Goal: Task Accomplishment & Management: Manage account settings

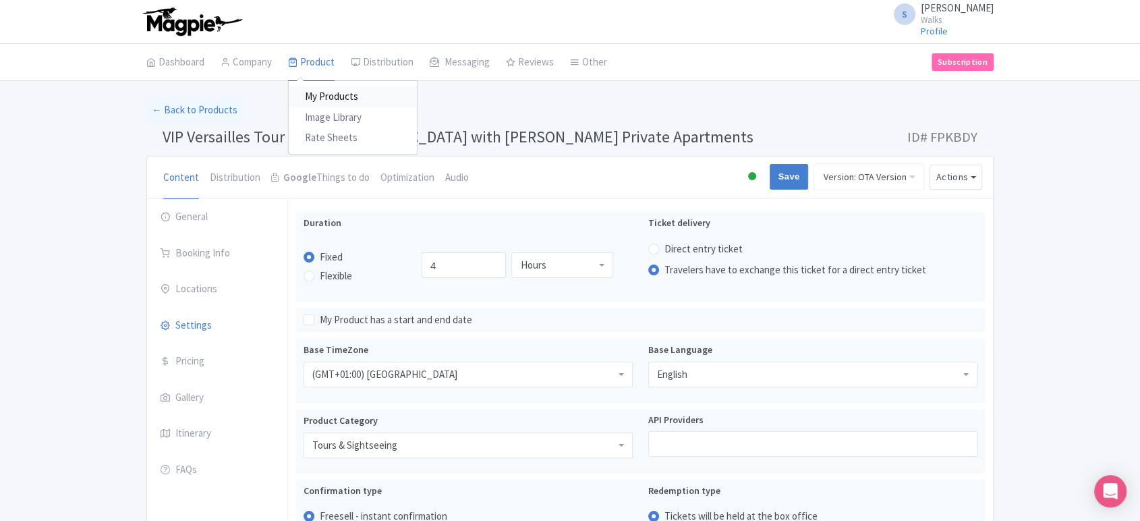
click at [328, 99] on link "My Products" at bounding box center [353, 96] width 128 height 21
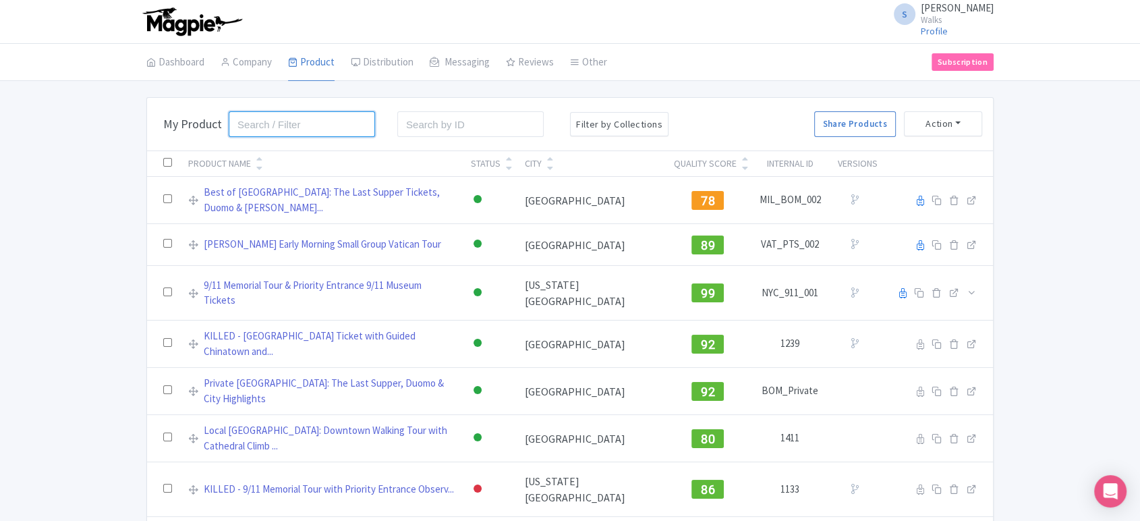
click at [279, 128] on input "search" at bounding box center [302, 124] width 146 height 26
type input "archives"
click button "Search" at bounding box center [0, 0] width 0 height 0
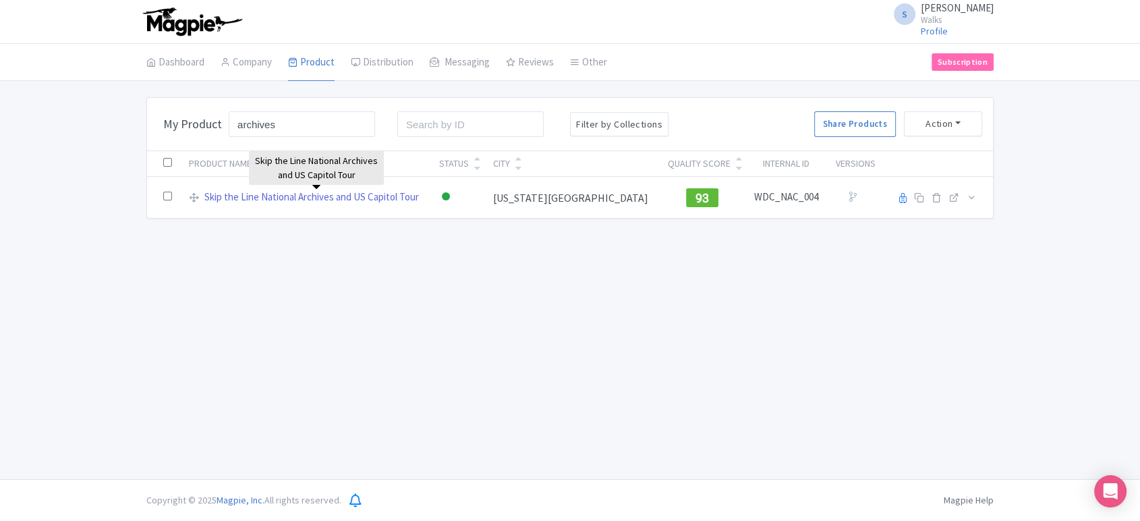
click at [302, 195] on link "Skip the Line National Archives and US Capitol Tour" at bounding box center [311, 198] width 215 height 16
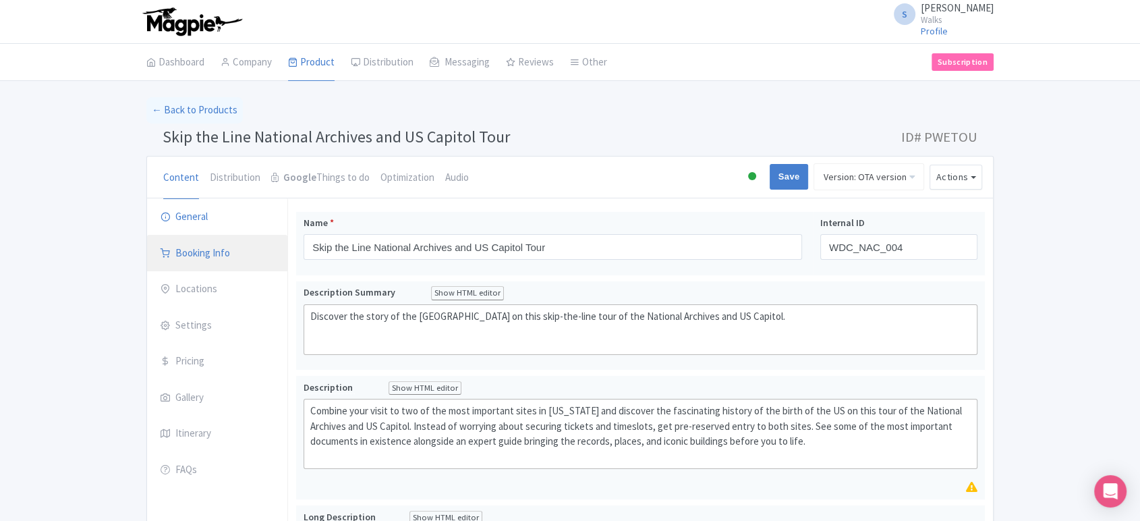
click at [215, 244] on link "Booking Info" at bounding box center [217, 254] width 140 height 38
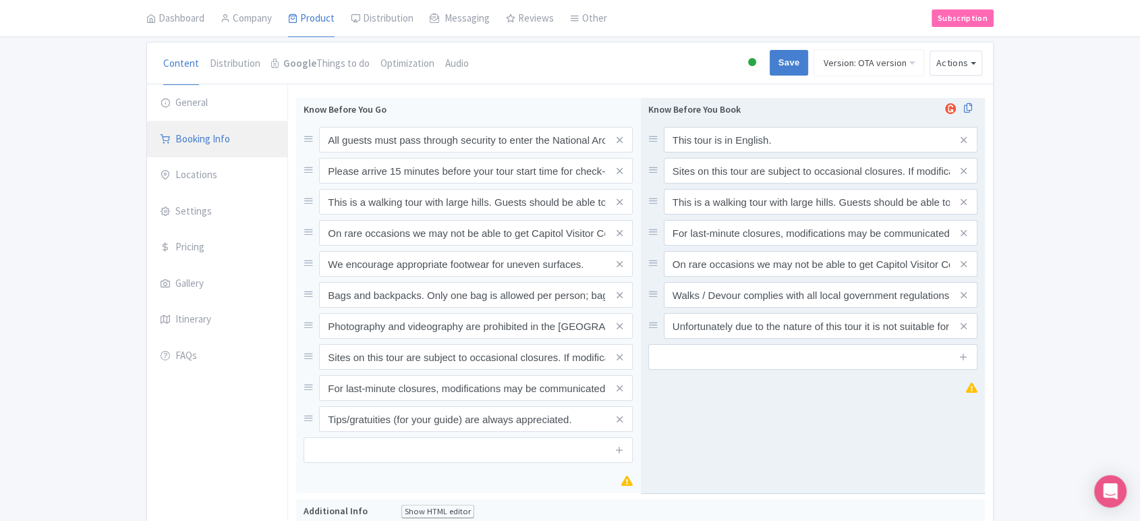
scroll to position [116, 0]
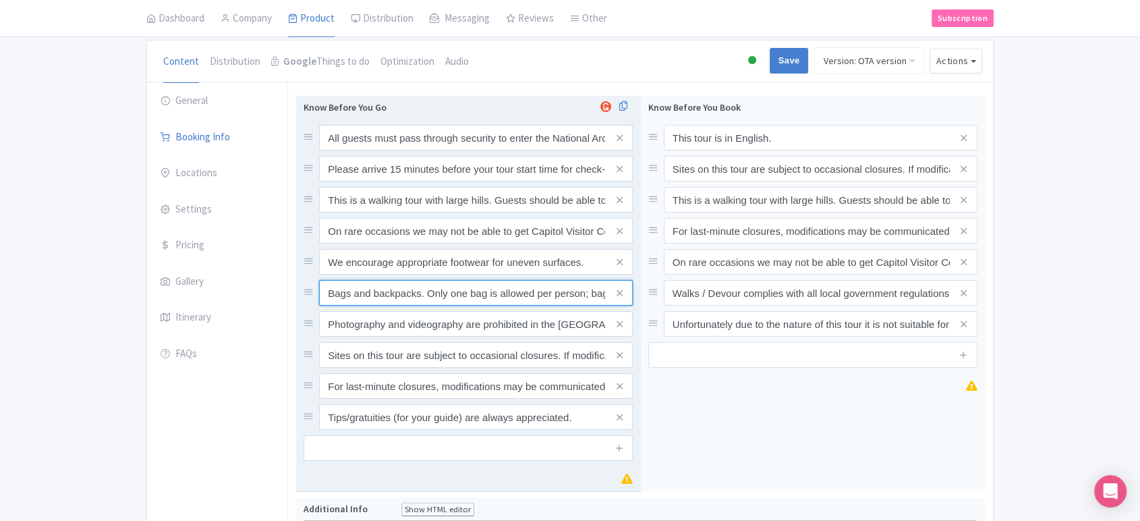
click at [497, 150] on input "Bags and backpacks. Only one bag is allowed per person; bags cannot be larger t…" at bounding box center [476, 138] width 314 height 26
click at [434, 150] on input "Bags and backpacks. Only one bag is allowed per person; bags cannot be larger t…" at bounding box center [476, 138] width 314 height 26
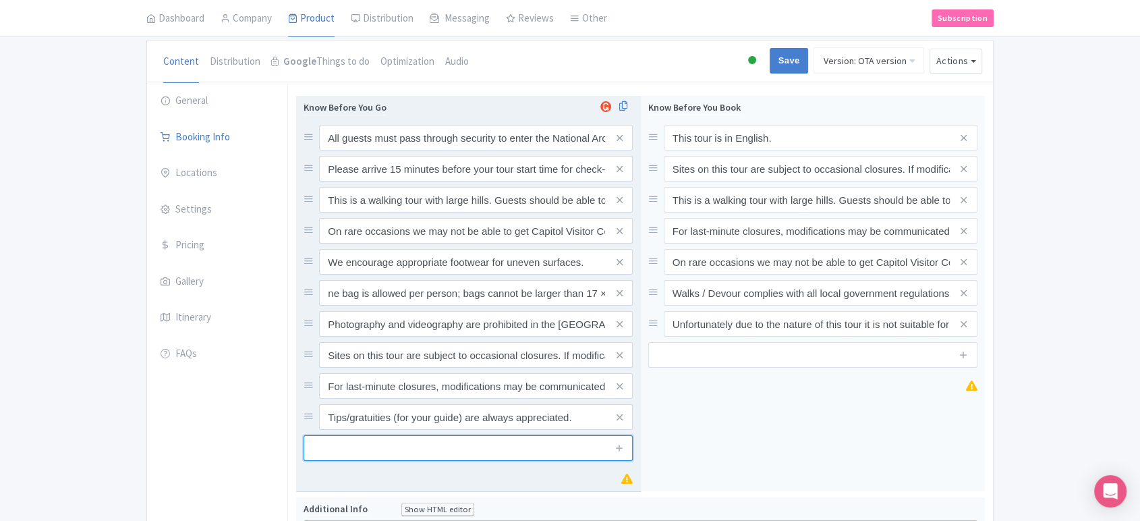
scroll to position [0, 0]
click at [387, 452] on input "text" at bounding box center [468, 448] width 329 height 26
paste input "Please note that no food, liquid (including water), nor aerosols will be allowe…"
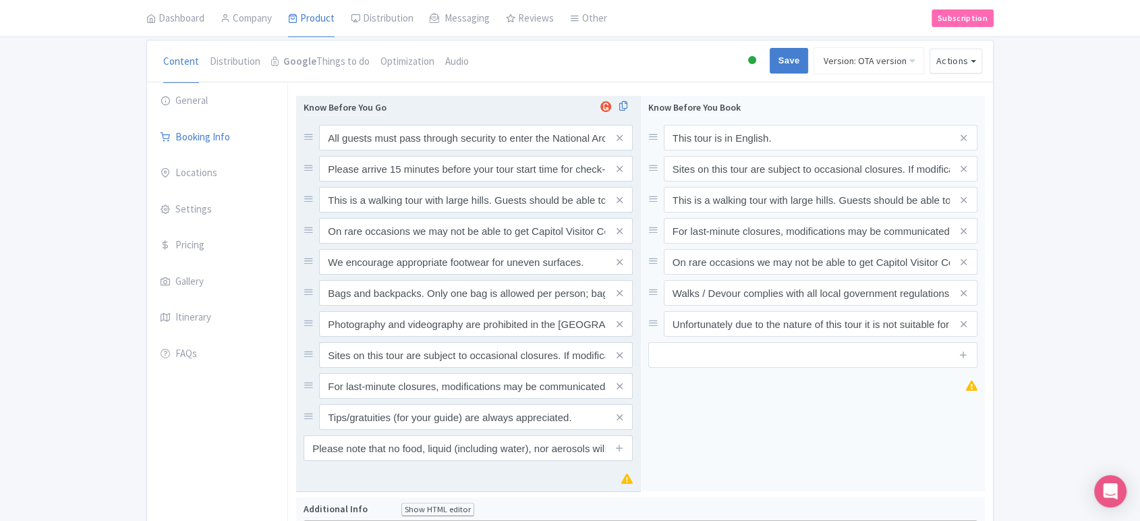
click at [606, 448] on span at bounding box center [619, 448] width 27 height 26
click at [592, 448] on input "Please note that no food, liquid (including water), nor aerosols will be allowe…" at bounding box center [468, 448] width 329 height 26
click at [605, 446] on input "Please note that no food, liquid (including water), nor aerosols will be allowe…" at bounding box center [468, 448] width 329 height 26
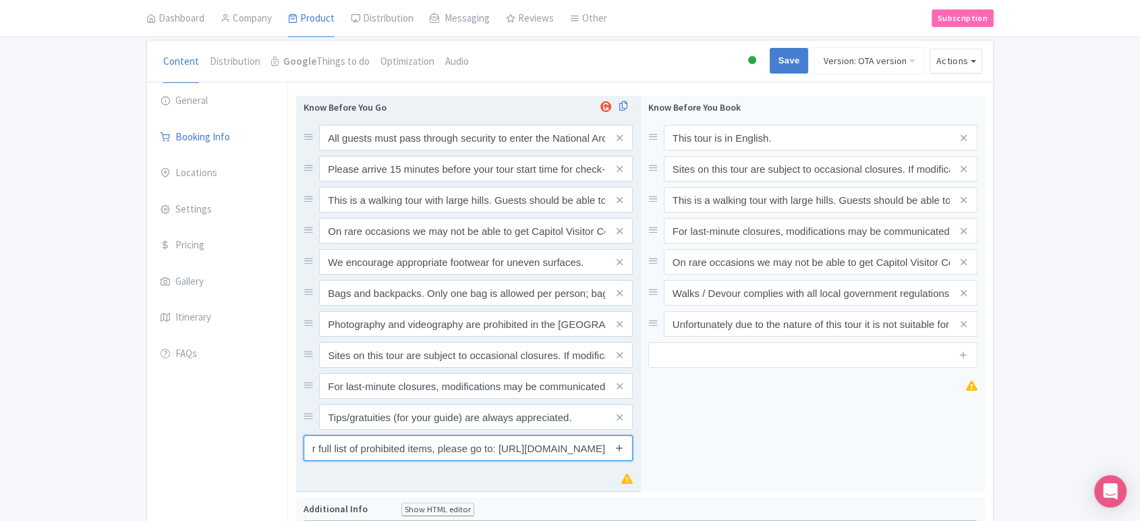
type input "Please note that no food, liquid (including water), nor aerosols will be allowe…"
click at [617, 443] on icon at bounding box center [620, 448] width 10 height 10
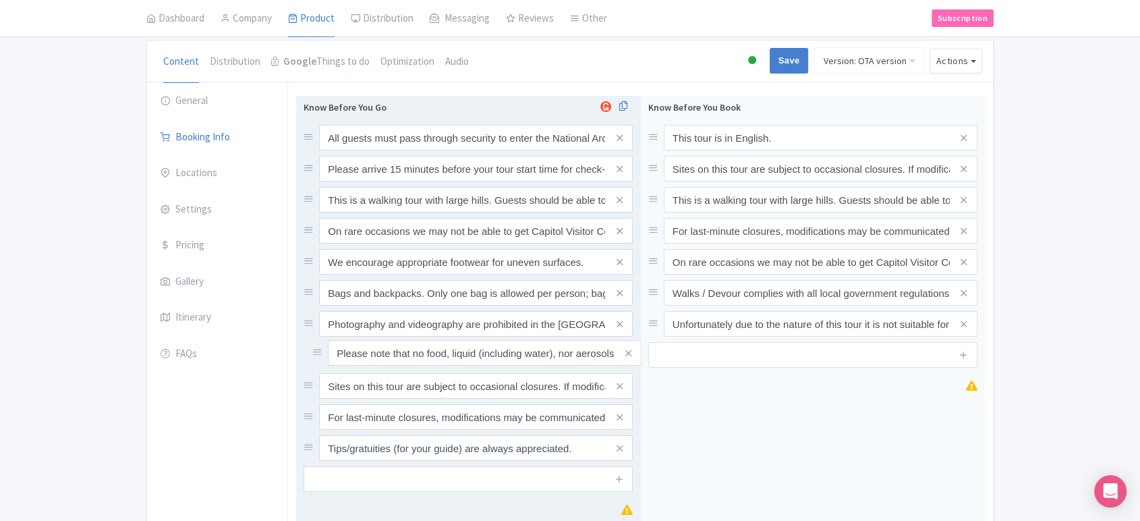
drag, startPoint x: 307, startPoint y: 447, endPoint x: 316, endPoint y: 352, distance: 95.6
click at [790, 65] on input "Save" at bounding box center [789, 61] width 39 height 26
type input "Saving..."
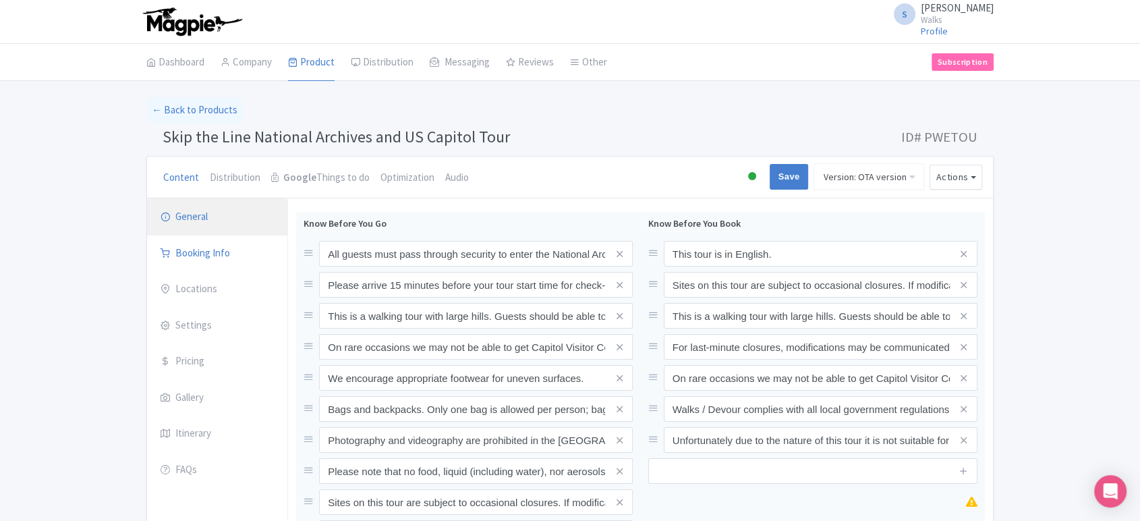
click at [191, 222] on link "General" at bounding box center [217, 217] width 140 height 38
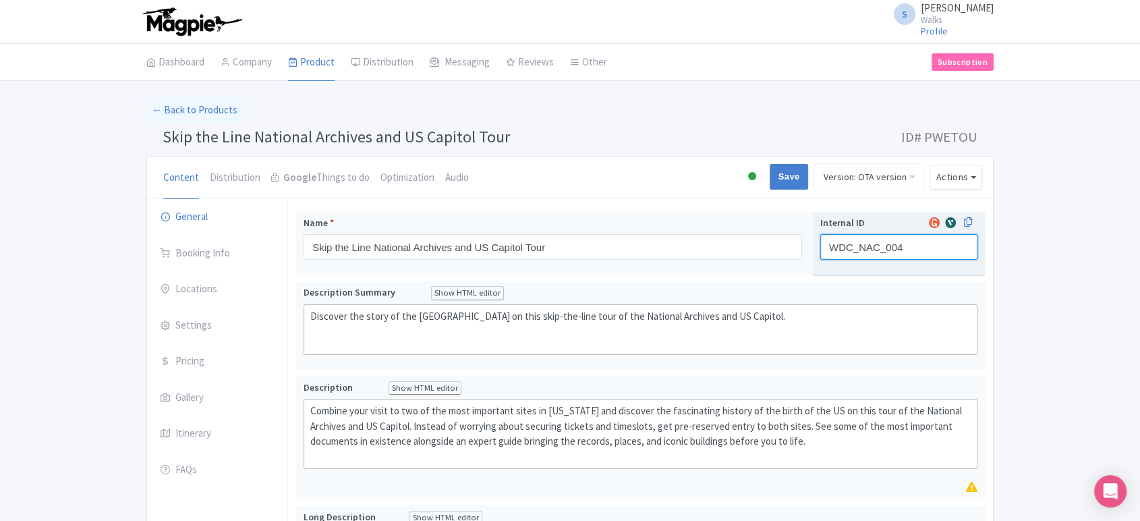
click at [858, 247] on input "WDC_NAC_004" at bounding box center [899, 247] width 157 height 26
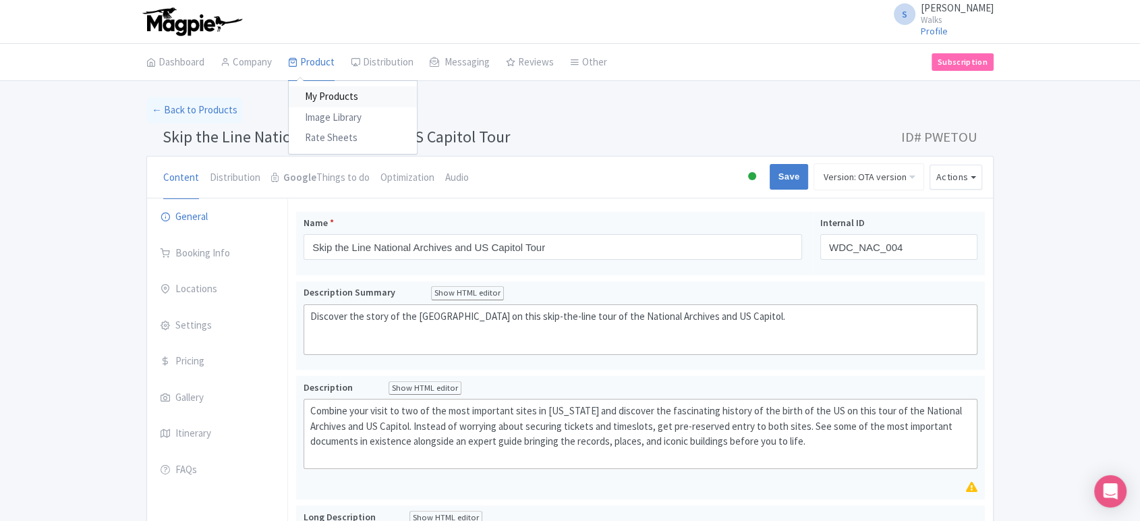
click at [326, 91] on link "My Products" at bounding box center [353, 96] width 128 height 21
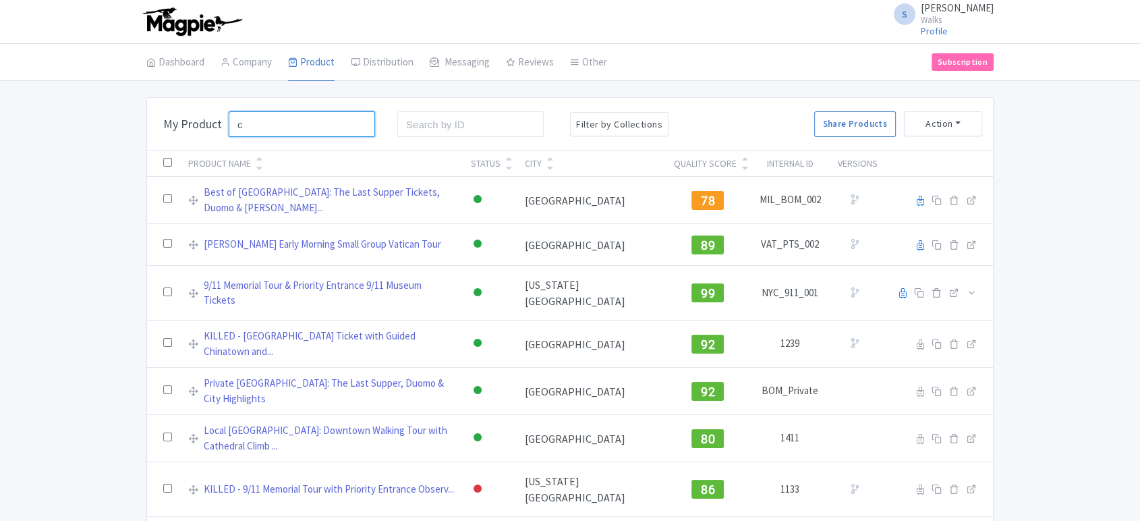
click at [308, 112] on input "c" at bounding box center [302, 124] width 146 height 26
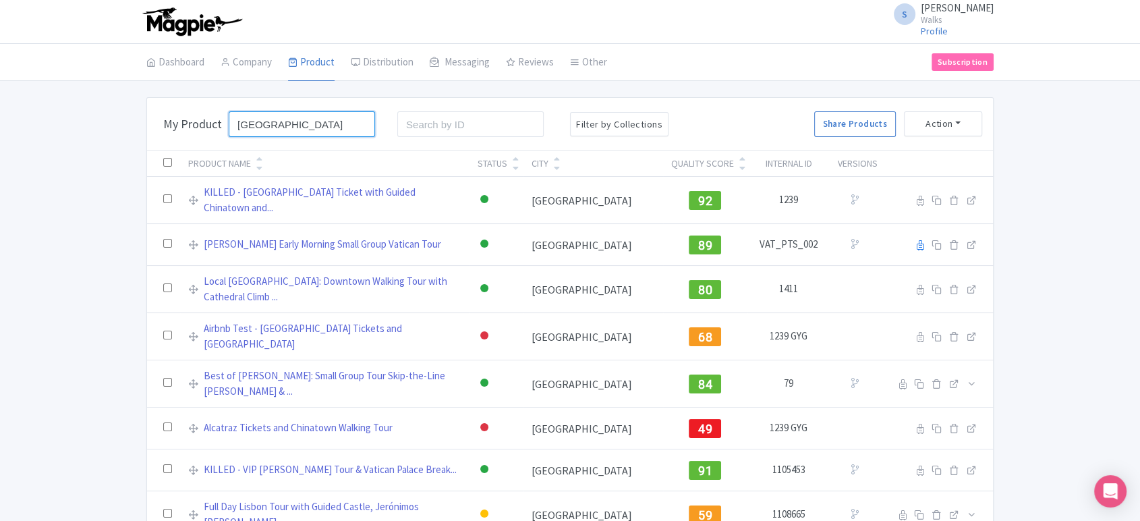
type input "capitol hill"
click button "Search" at bounding box center [0, 0] width 0 height 0
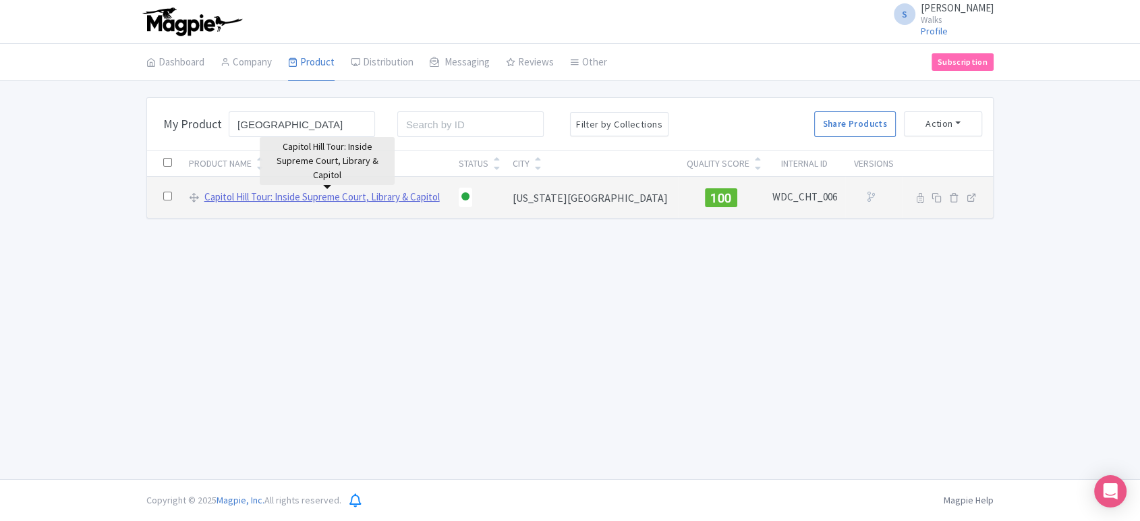
click at [279, 192] on link "Capitol Hill Tour: Inside Supreme Court, Library & Capitol" at bounding box center [321, 198] width 235 height 16
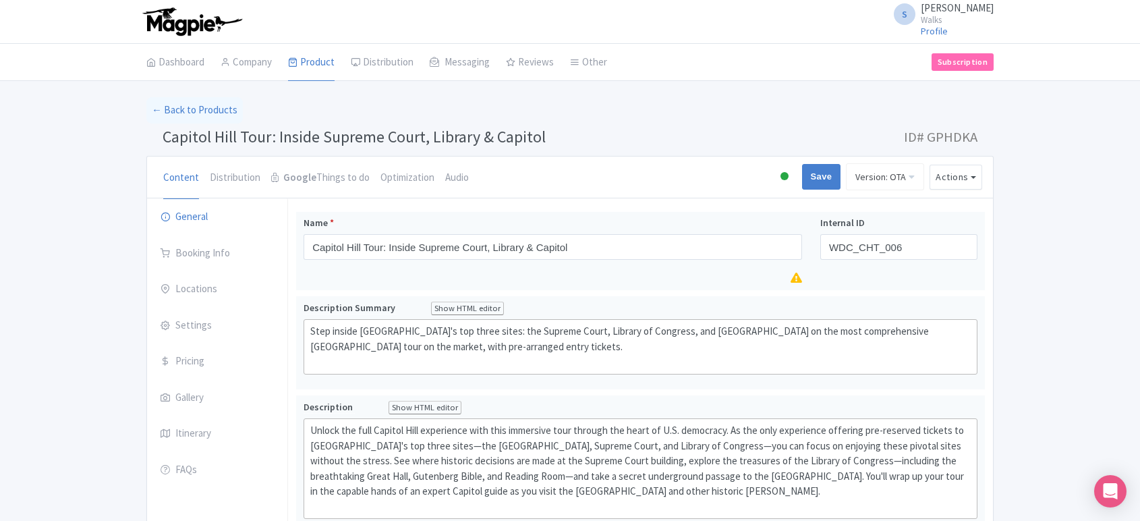
click at [218, 251] on link "Booking Info" at bounding box center [217, 254] width 140 height 38
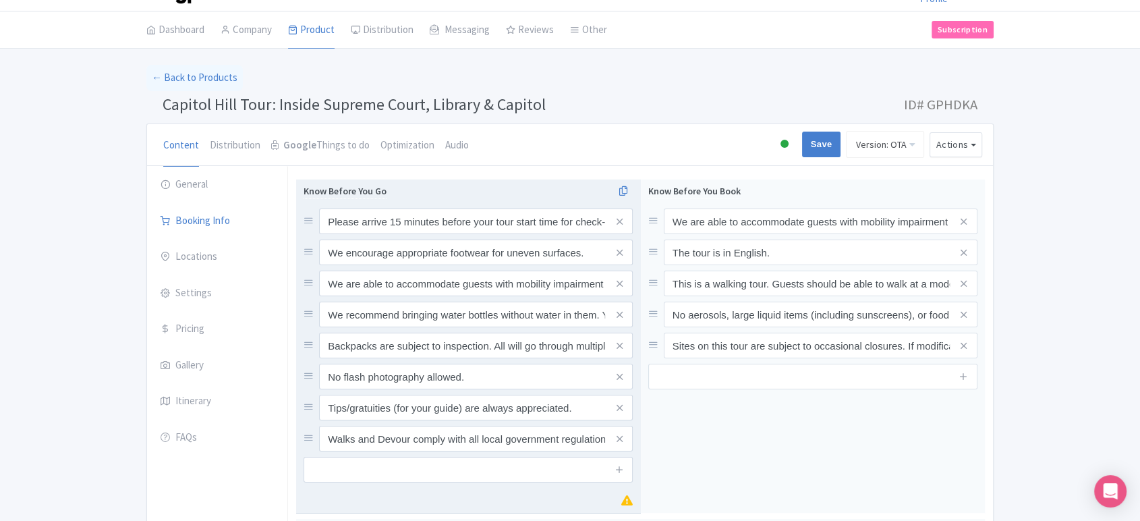
scroll to position [32, 0]
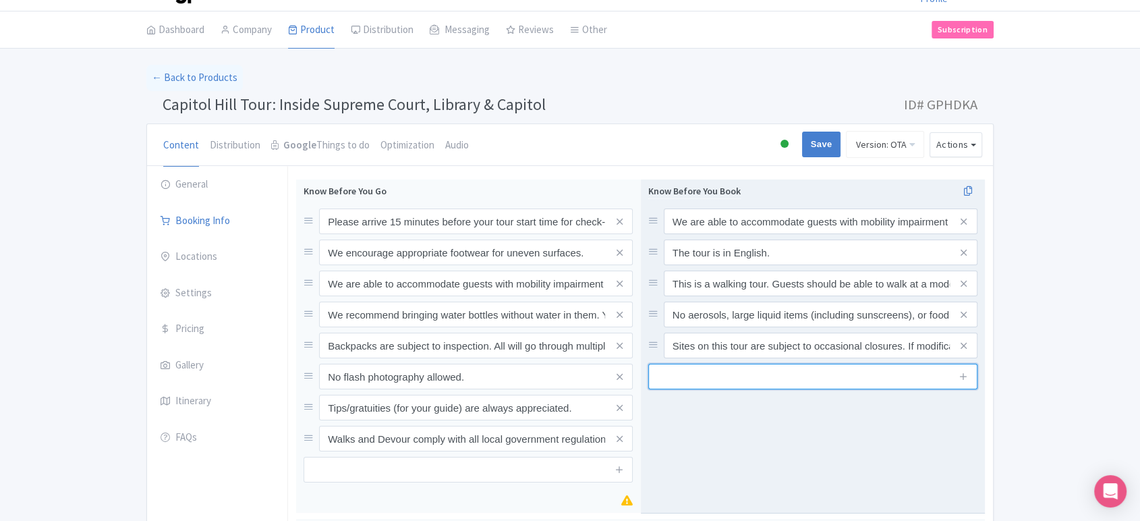
click at [704, 373] on input "text" at bounding box center [812, 377] width 329 height 26
paste input ""Until Mid-September, the Supreme Court [PERSON_NAME] will be undergoing heavy …"
type input ""Until Mid-September, the Supreme Court chambers will be undergoing heavy clean…"
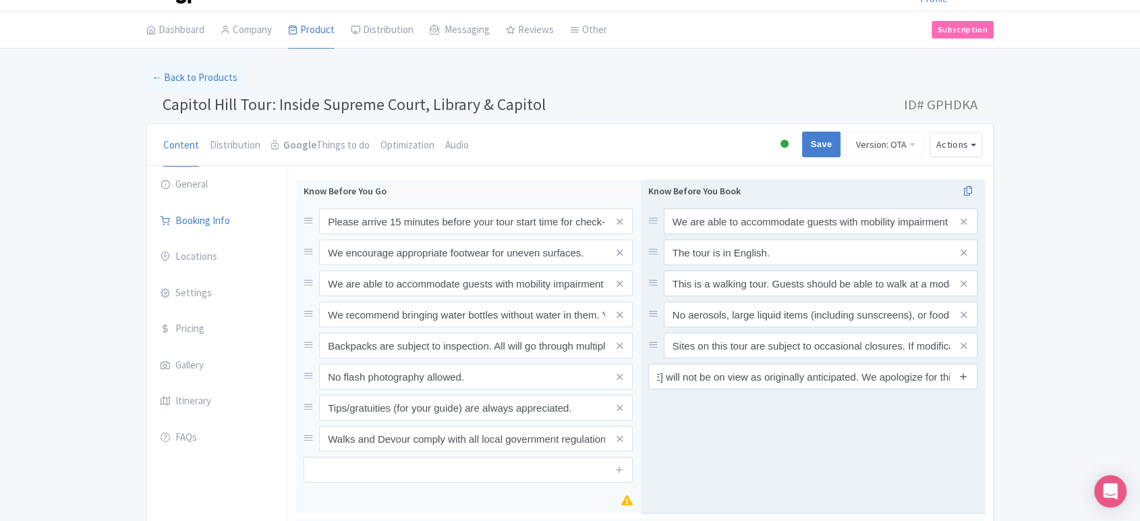
scroll to position [0, 0]
click at [966, 377] on icon at bounding box center [964, 376] width 10 height 10
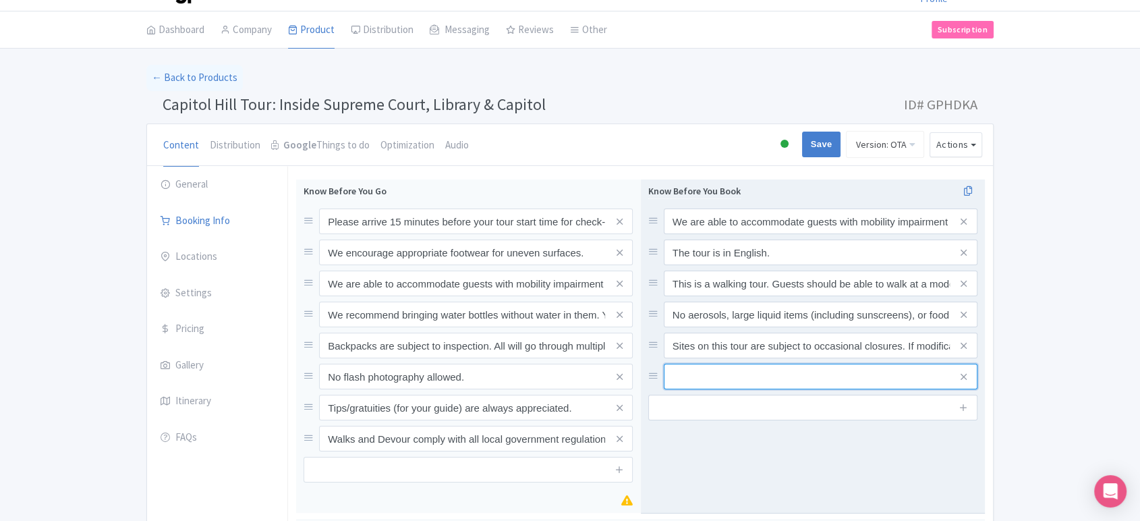
click at [686, 234] on input "text" at bounding box center [821, 221] width 314 height 26
click at [964, 375] on icon at bounding box center [964, 377] width 6 height 10
click at [729, 368] on input "text" at bounding box center [812, 377] width 329 height 26
paste input ""Until Mid-September, the Supreme Court chambers will be undergoing heavy clean…"
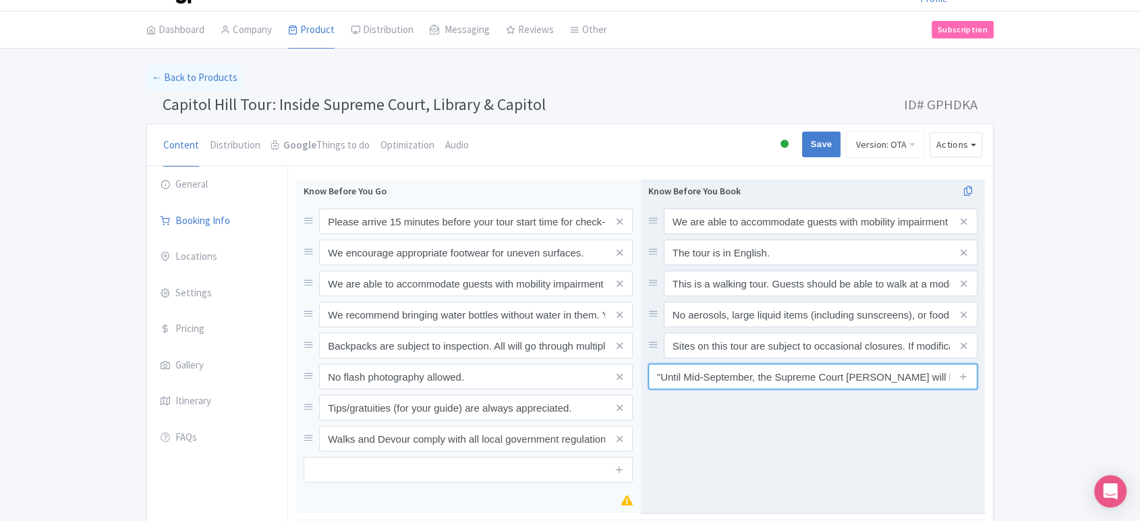
click at [661, 377] on input ""Until Mid-September, the Supreme Court chambers will be undergoing heavy clean…" at bounding box center [812, 377] width 329 height 26
type input "Until Mid-September, the Supreme Court [PERSON_NAME] will be undergoing heavy c…"
click at [965, 378] on icon at bounding box center [964, 376] width 10 height 10
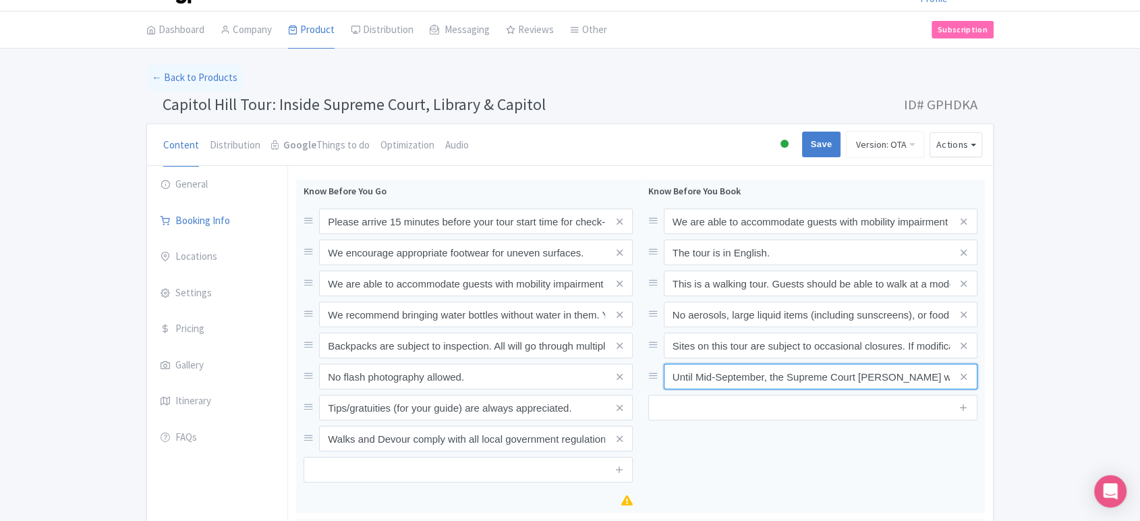
click at [834, 234] on input "Until Mid-September, the Supreme Court [PERSON_NAME] will be undergoing heavy c…" at bounding box center [821, 221] width 314 height 26
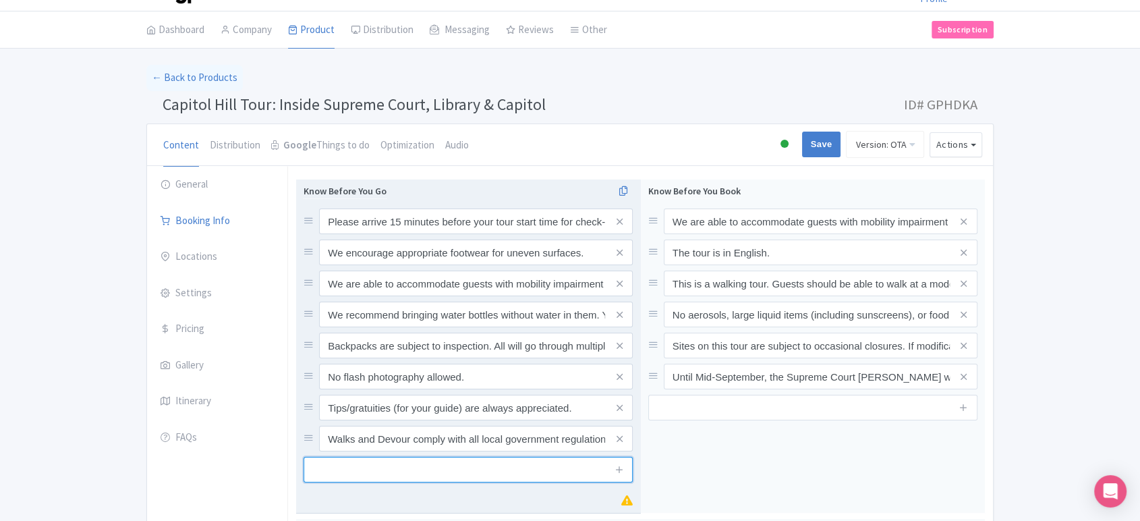
click at [485, 468] on input "text" at bounding box center [468, 470] width 329 height 26
paste input "Until Mid-September, the Supreme Court [PERSON_NAME] will be undergoing heavy c…"
type input "Until Mid-September, the Supreme Court [PERSON_NAME] will be undergoing heavy c…"
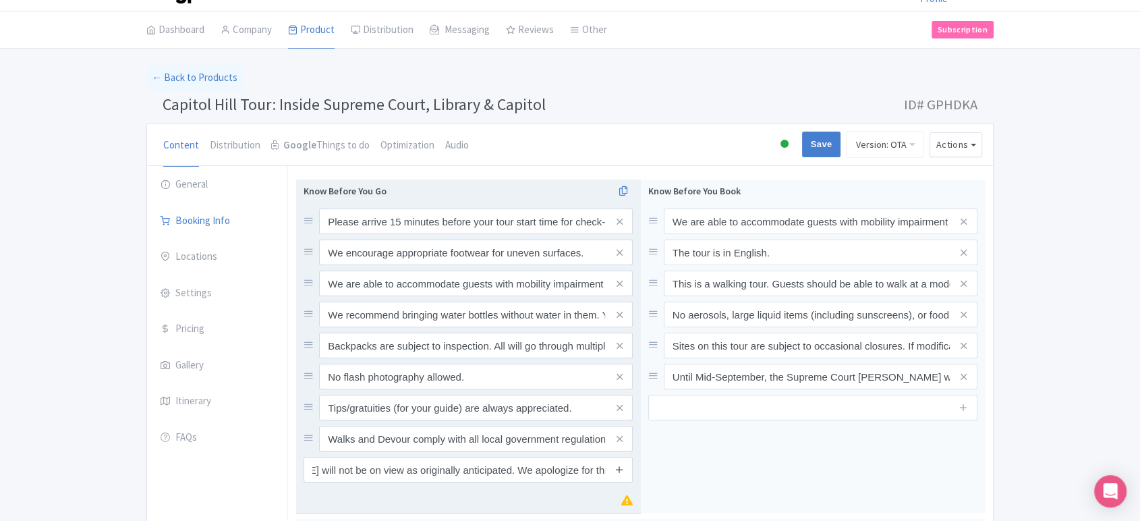
scroll to position [0, 0]
click at [617, 469] on icon at bounding box center [620, 469] width 10 height 10
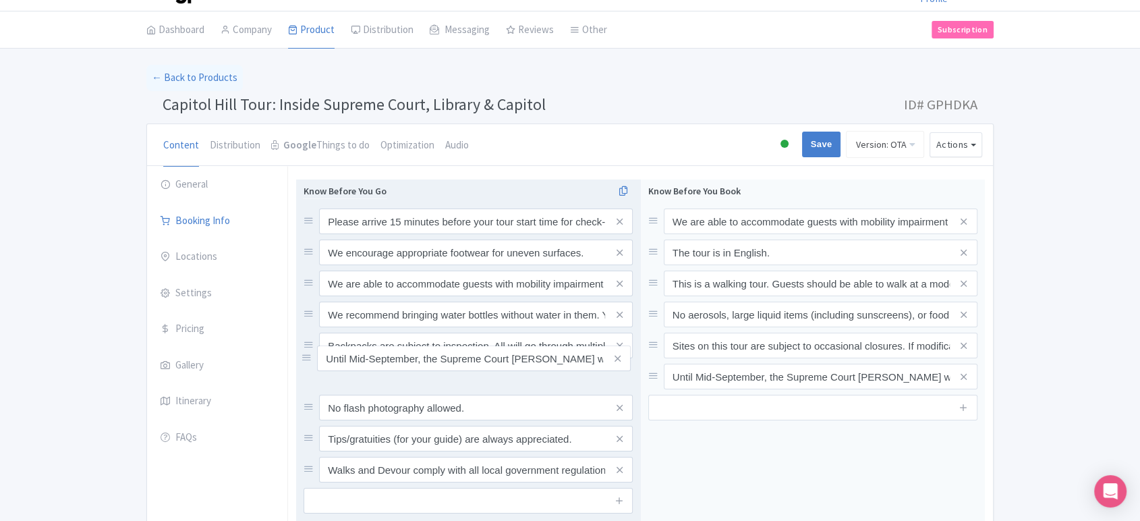
drag, startPoint x: 310, startPoint y: 470, endPoint x: 308, endPoint y: 358, distance: 111.4
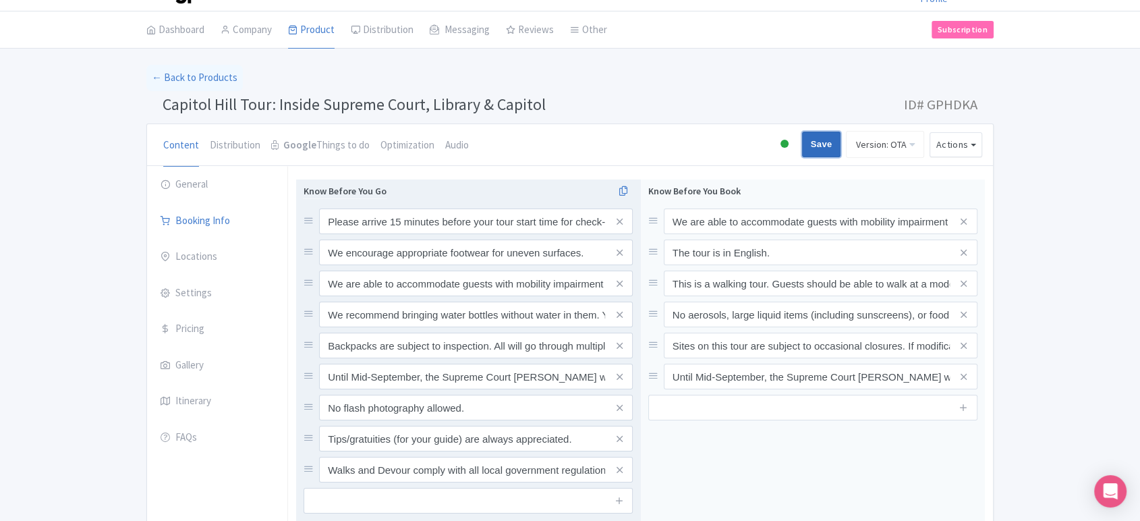
click at [812, 142] on input "Save" at bounding box center [821, 145] width 39 height 26
type input "Saving..."
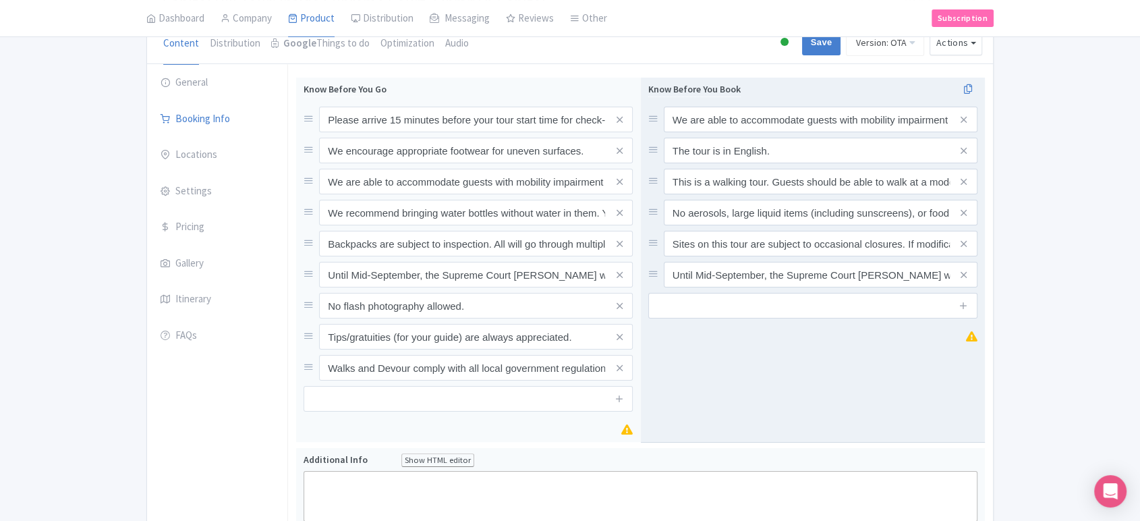
scroll to position [134, 0]
click at [877, 133] on input "Until Mid-September, the Supreme Court [PERSON_NAME] will be undergoing heavy c…" at bounding box center [821, 120] width 314 height 26
click at [917, 133] on input "Until Mid-September, the Supreme Court [PERSON_NAME] will be undergoing heavy c…" at bounding box center [821, 120] width 314 height 26
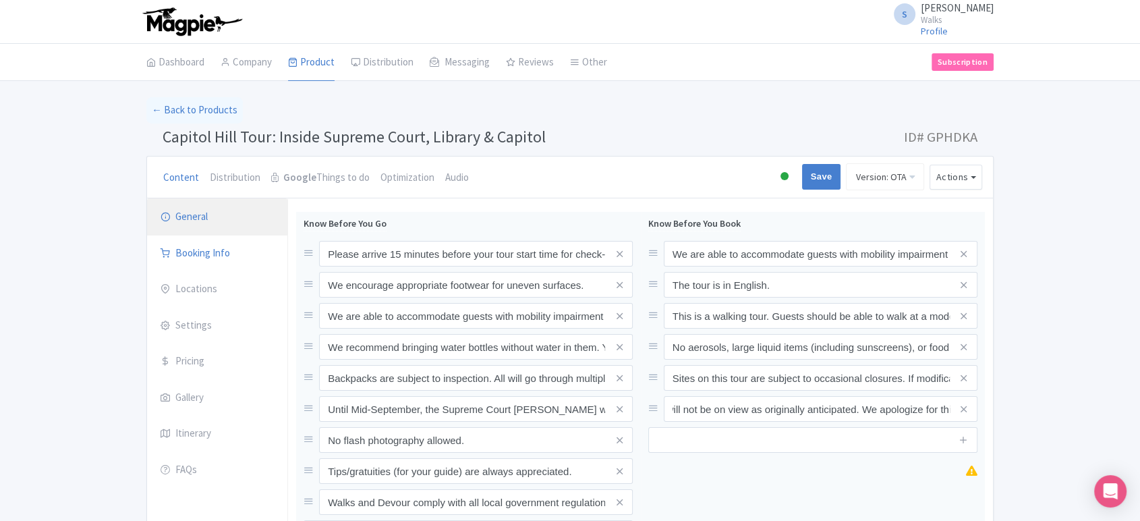
scroll to position [0, 0]
click at [180, 215] on link "General" at bounding box center [217, 217] width 140 height 38
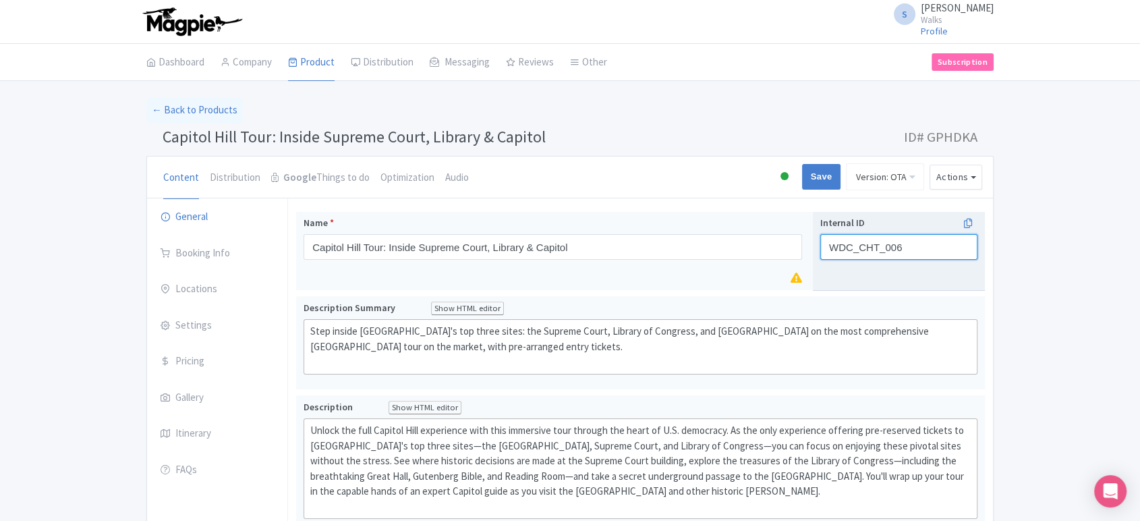
click at [906, 244] on input "WDC_CHT_006" at bounding box center [899, 247] width 157 height 26
